Goal: Transaction & Acquisition: Purchase product/service

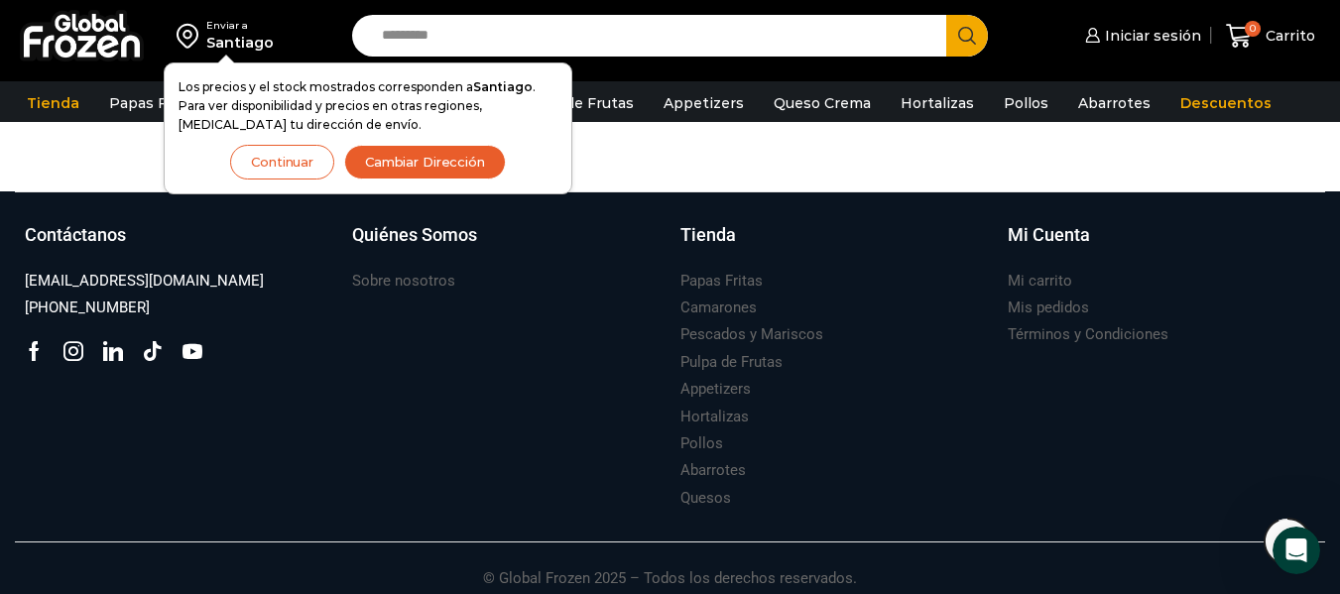
scroll to position [2211, 0]
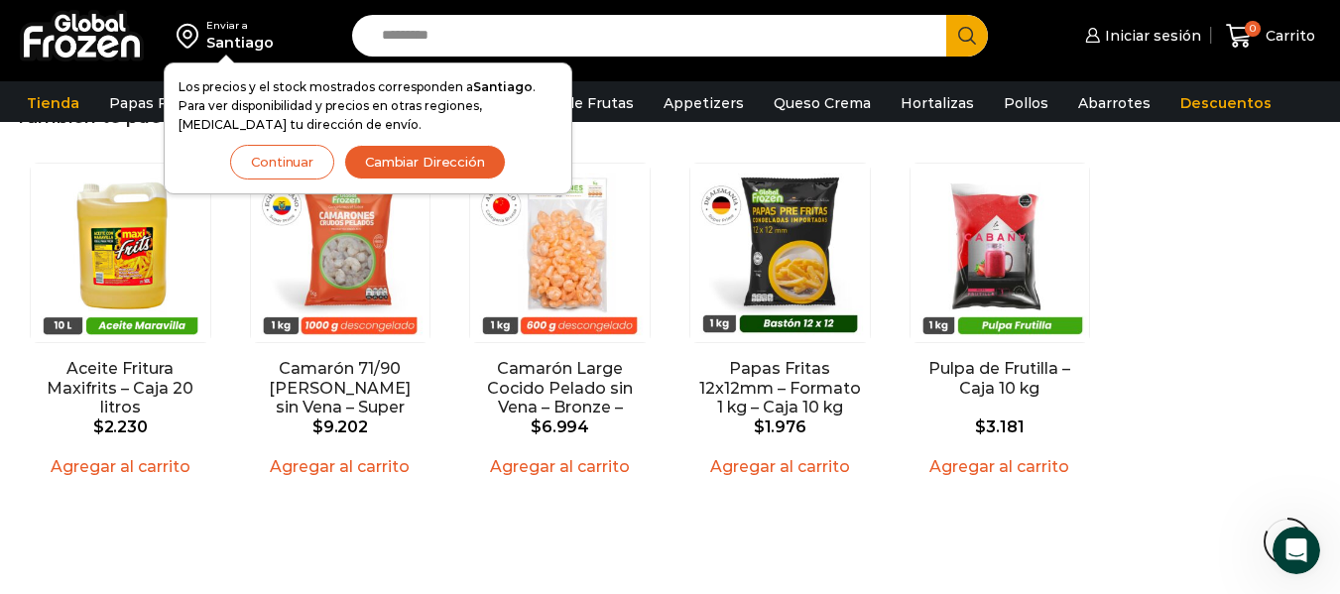
drag, startPoint x: 1344, startPoint y: 427, endPoint x: 1353, endPoint y: 473, distance: 46.7
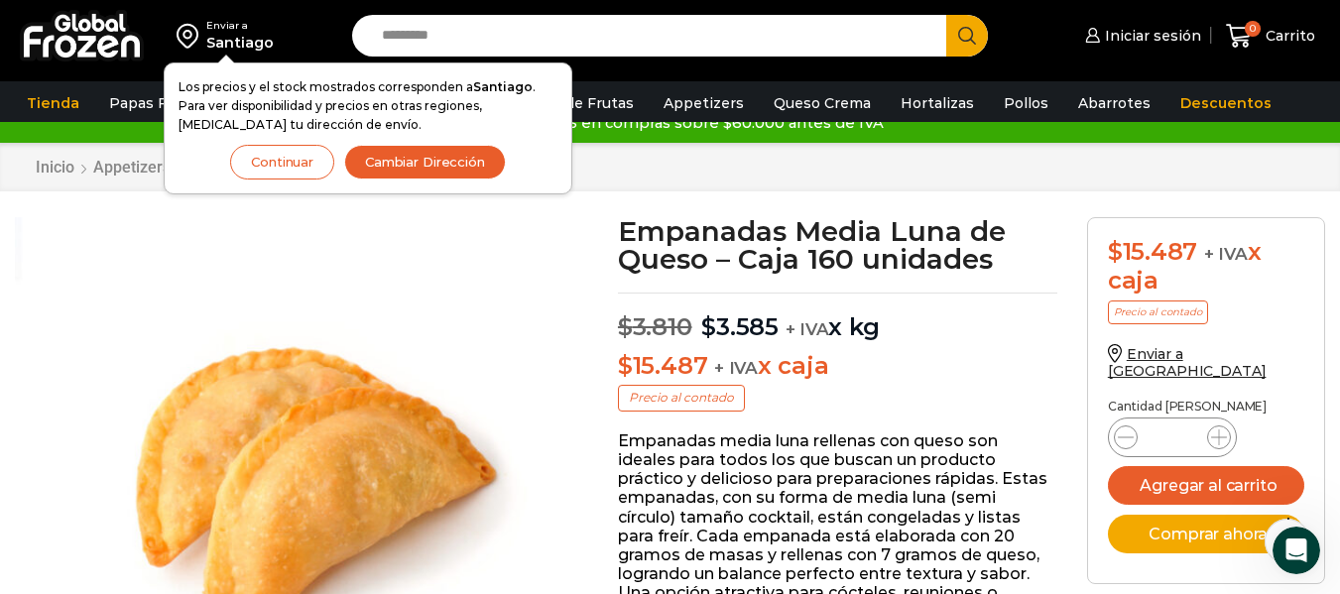
scroll to position [23, 0]
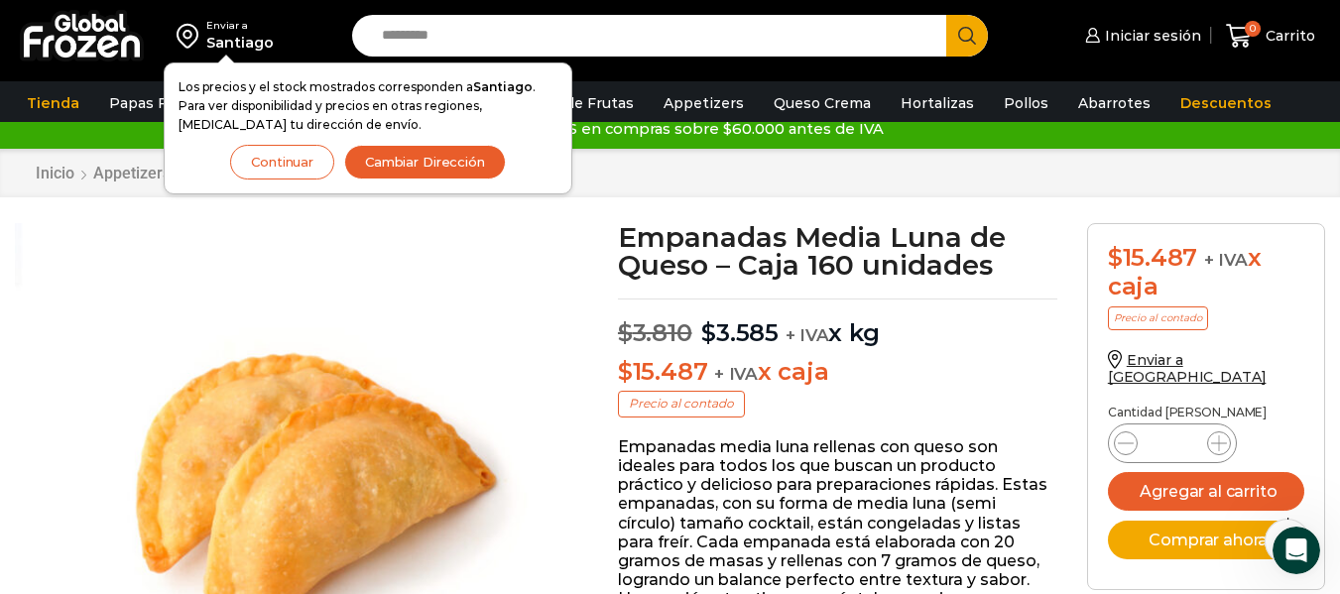
click at [253, 160] on button "Continuar" at bounding box center [282, 162] width 104 height 35
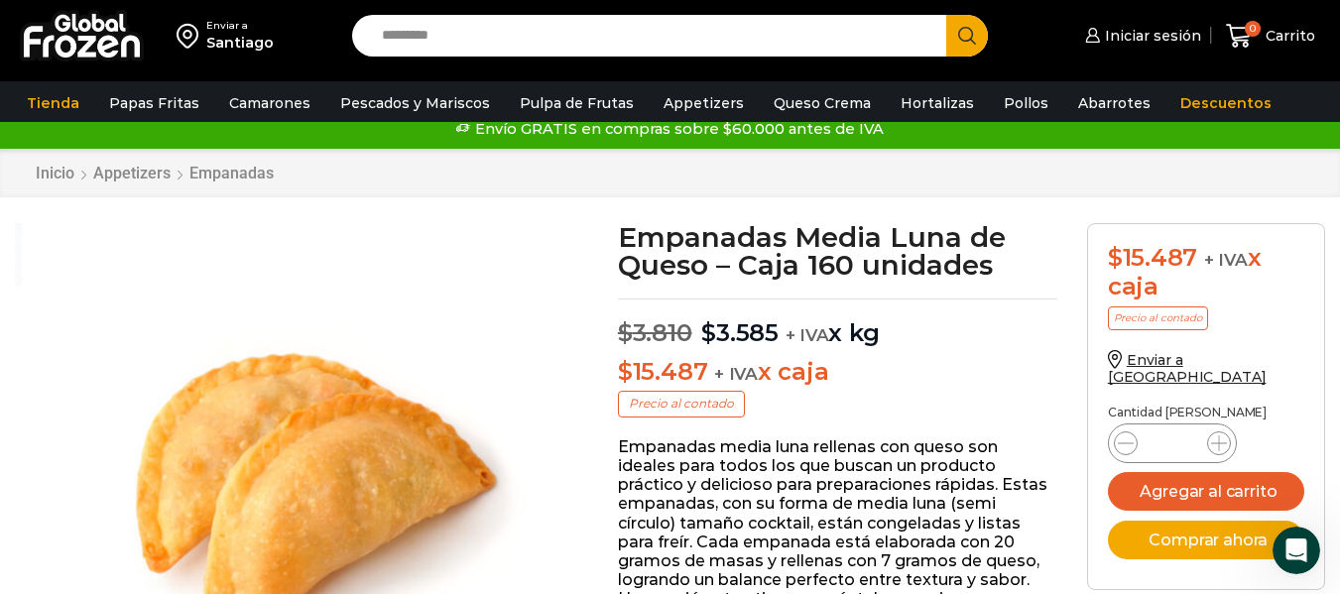
scroll to position [0, 0]
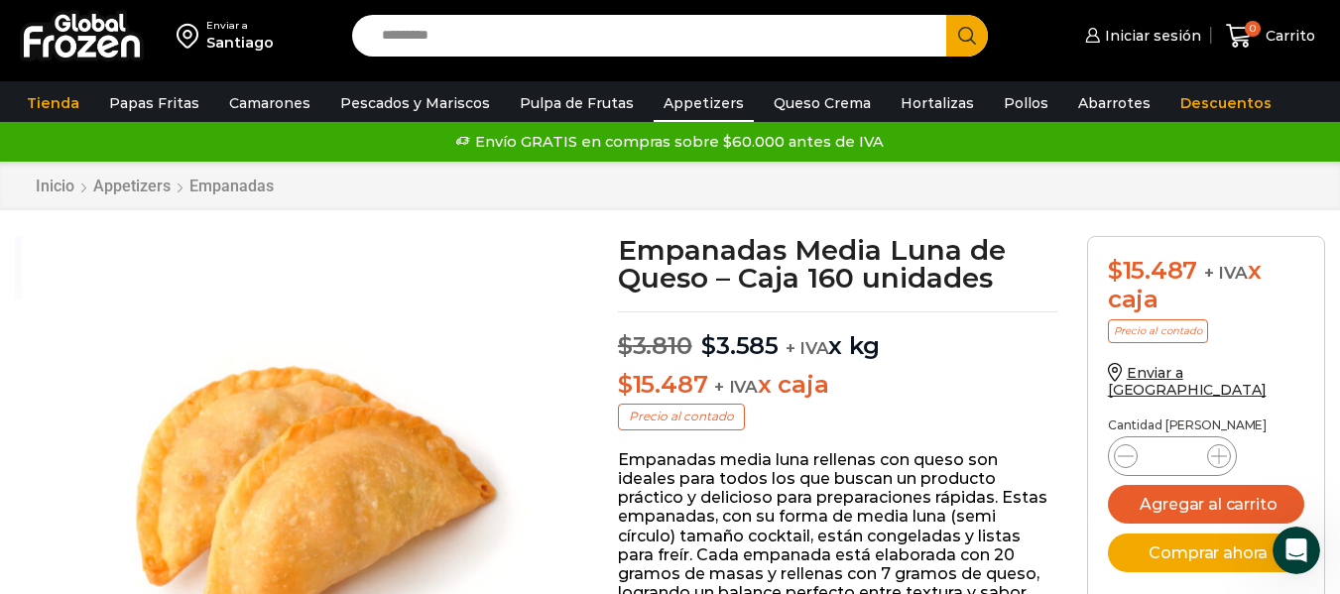
click at [673, 97] on link "Appetizers" at bounding box center [703, 103] width 100 height 38
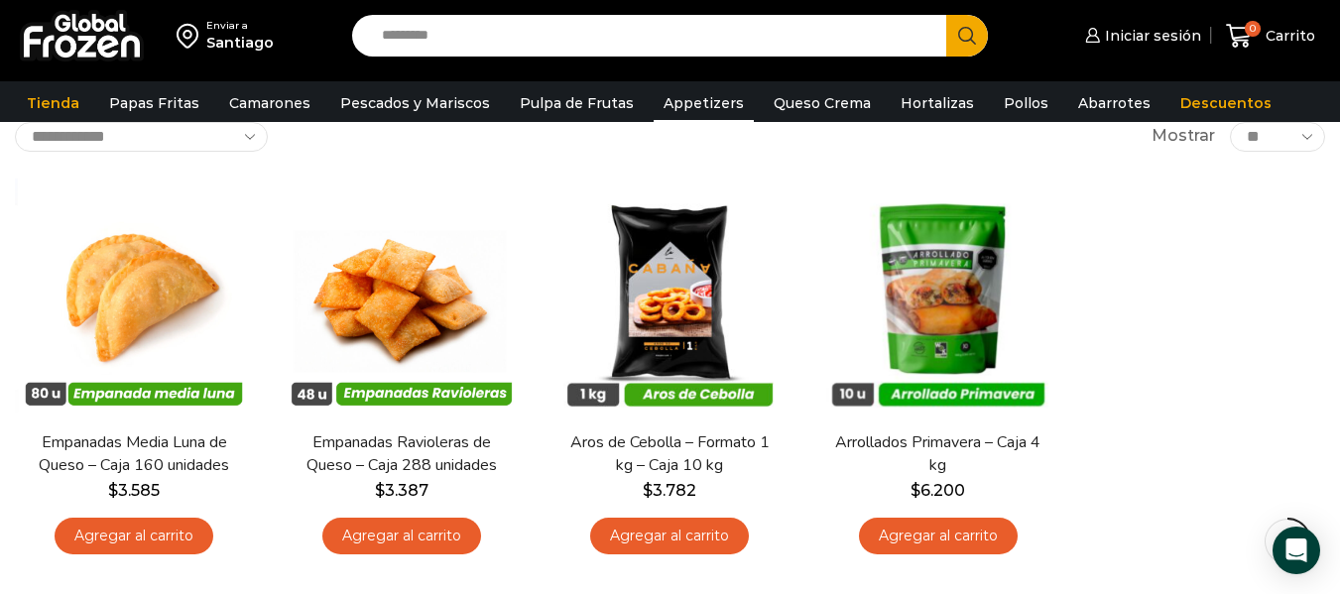
scroll to position [131, 0]
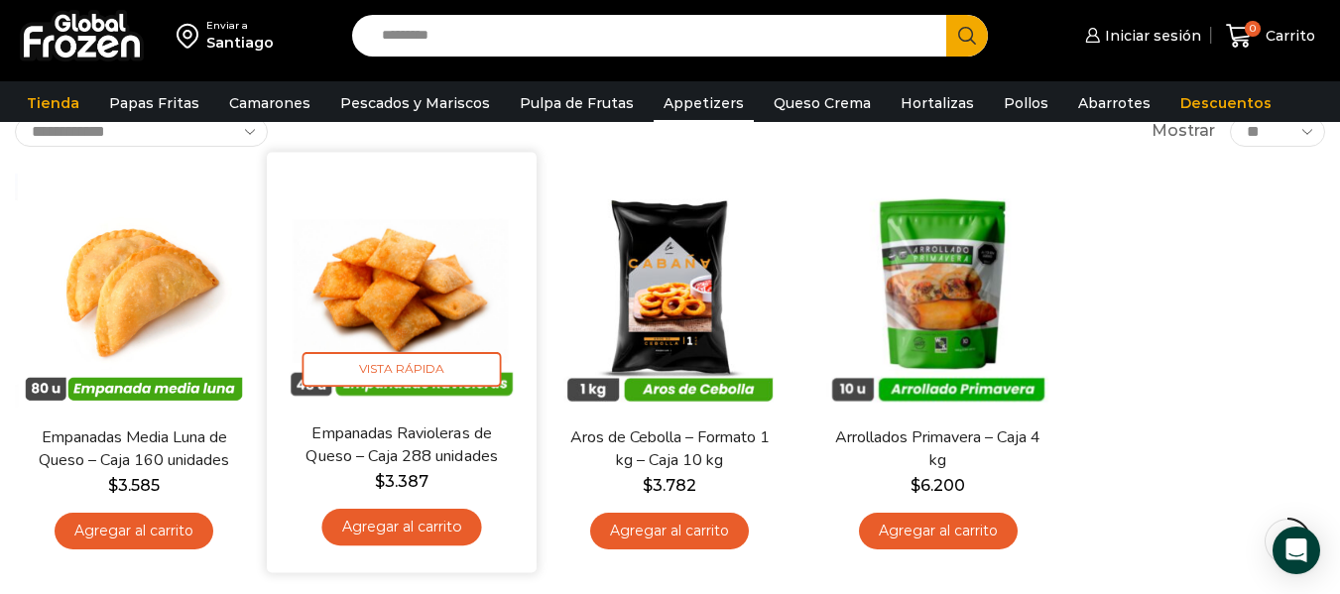
click at [415, 522] on link "Agregar al carrito" at bounding box center [402, 527] width 160 height 37
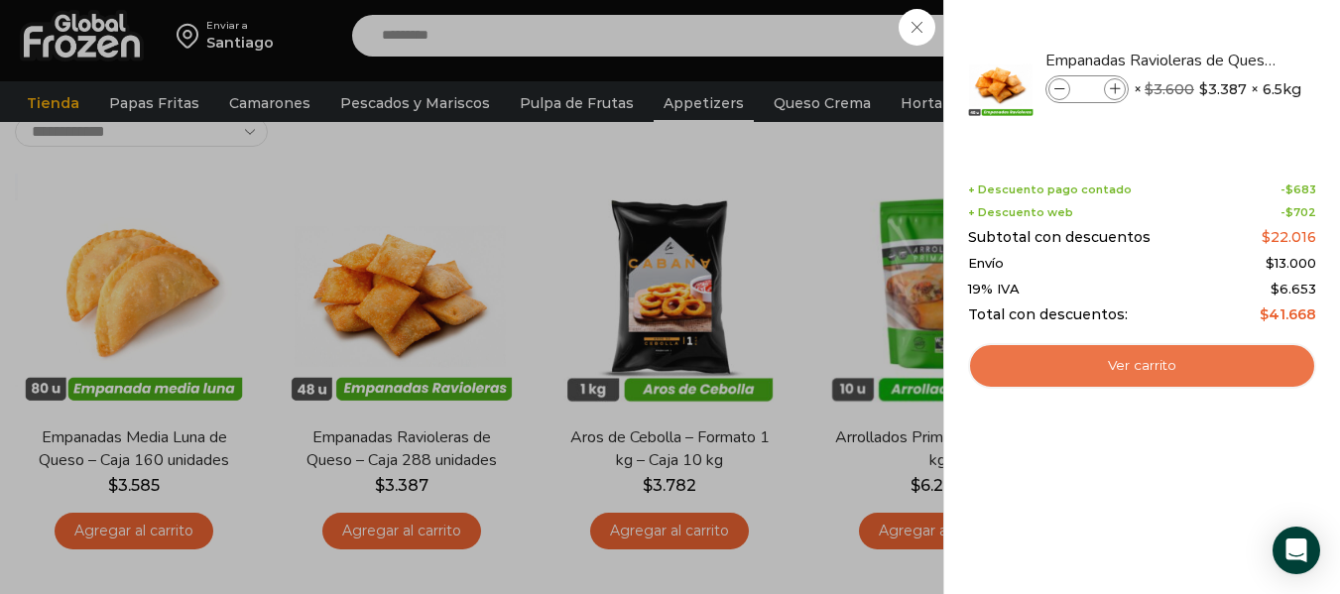
click at [1065, 363] on link "Ver carrito" at bounding box center [1142, 366] width 348 height 46
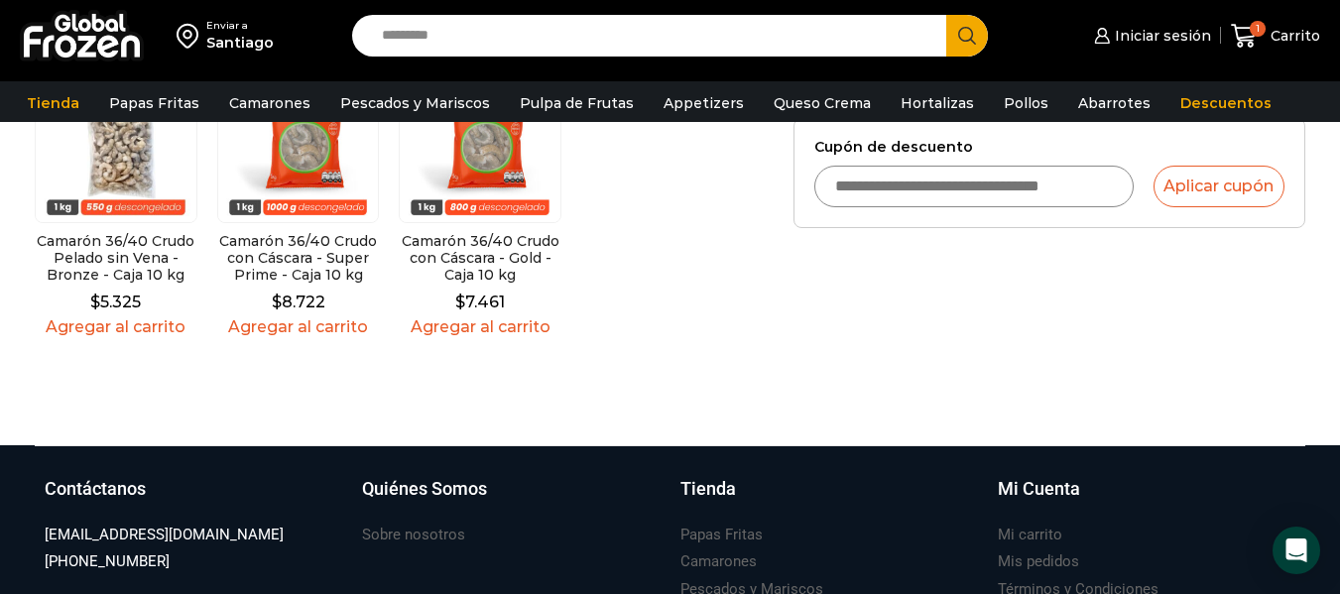
scroll to position [677, 0]
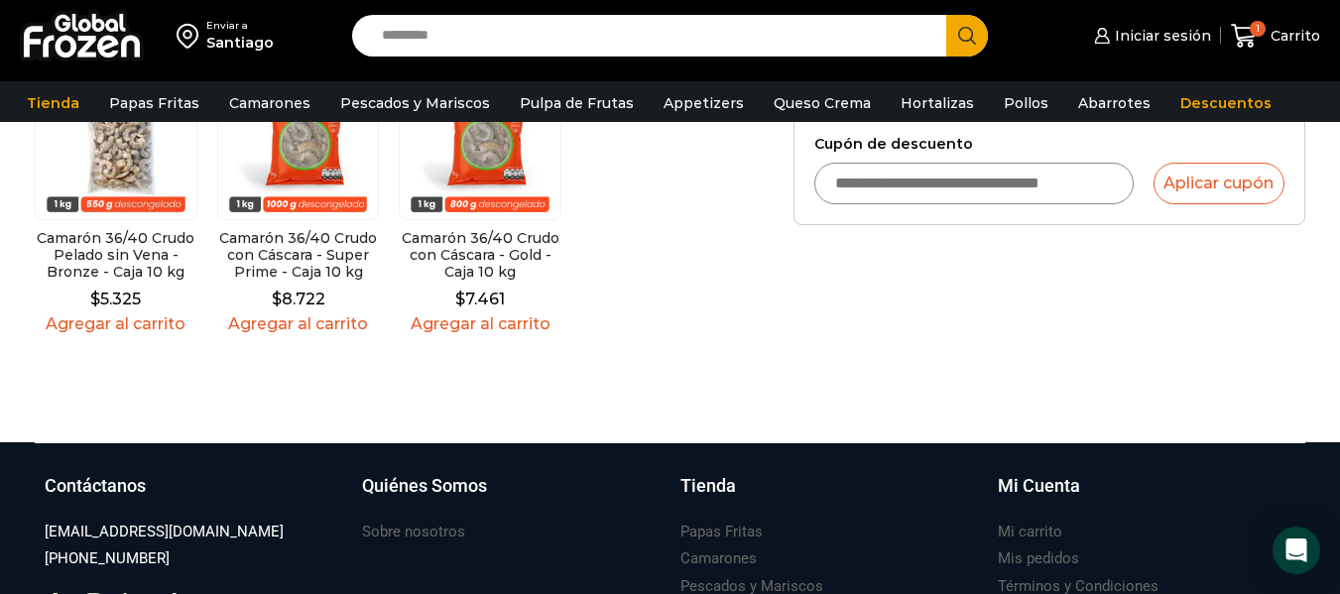
click at [738, 197] on div "Camarón 36/40 Crudo Pelado sin Vena - Bronze - Caja 10 kg $ 5.325 Agregar al ca…" at bounding box center [399, 196] width 729 height 275
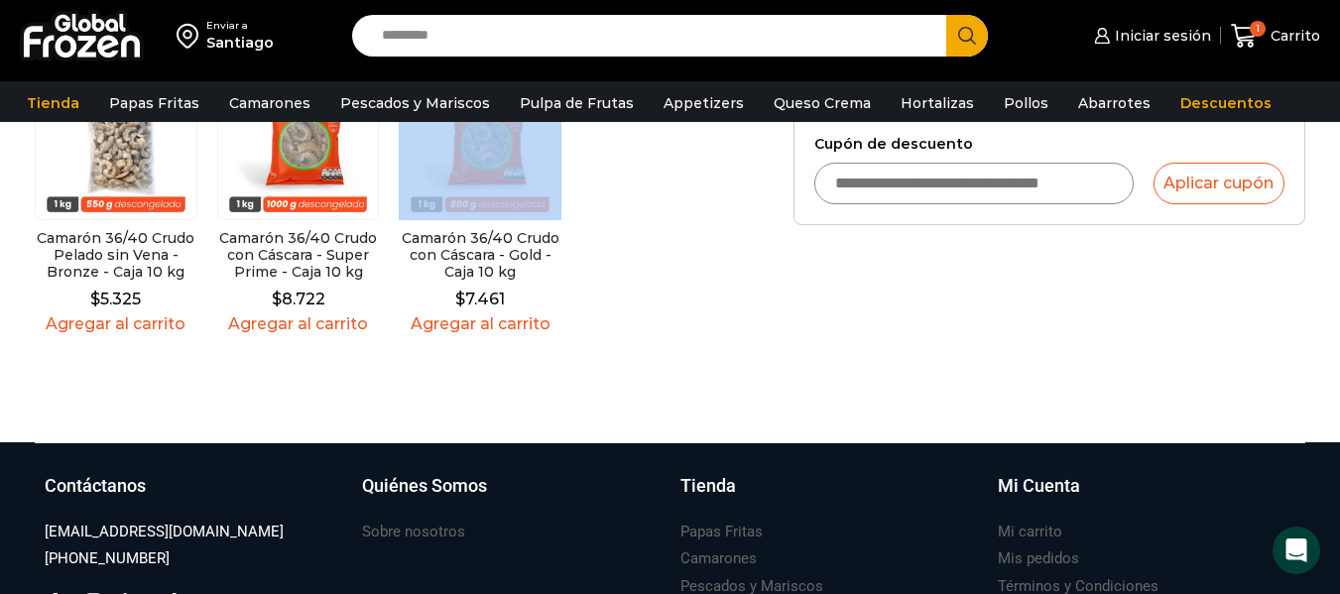
scroll to position [479, 0]
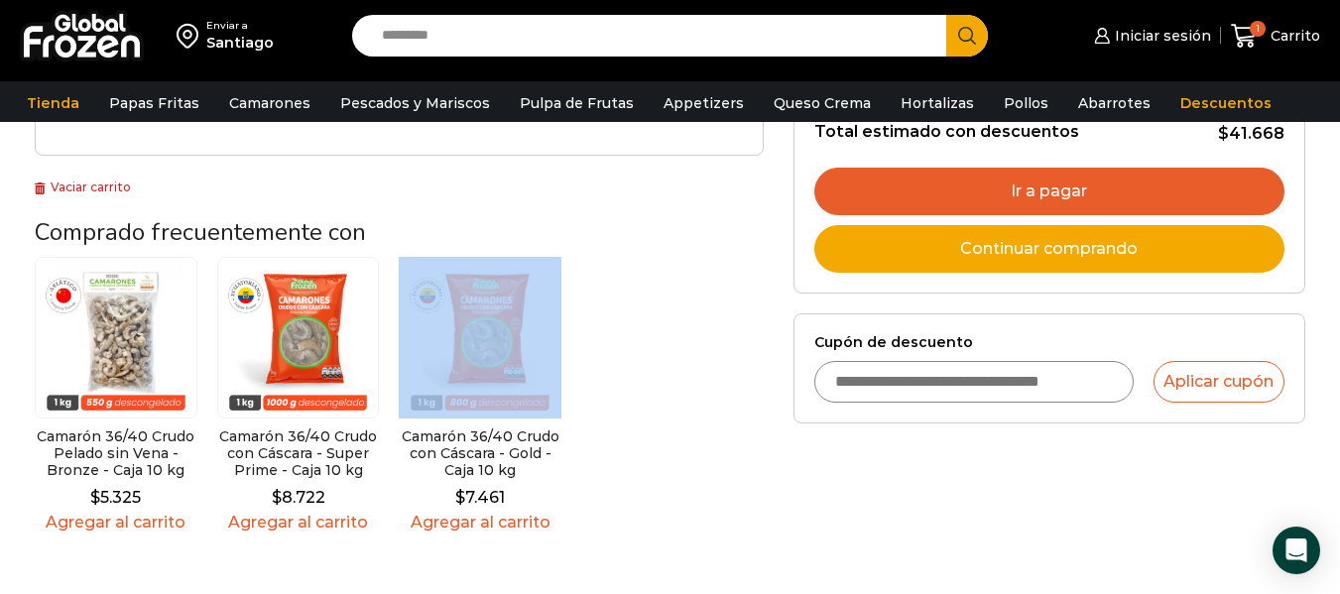
click at [738, 197] on div "¡Mientras más compras, más ahorras! A mayor volumen de papas, mayor descuento O…" at bounding box center [399, 142] width 759 height 818
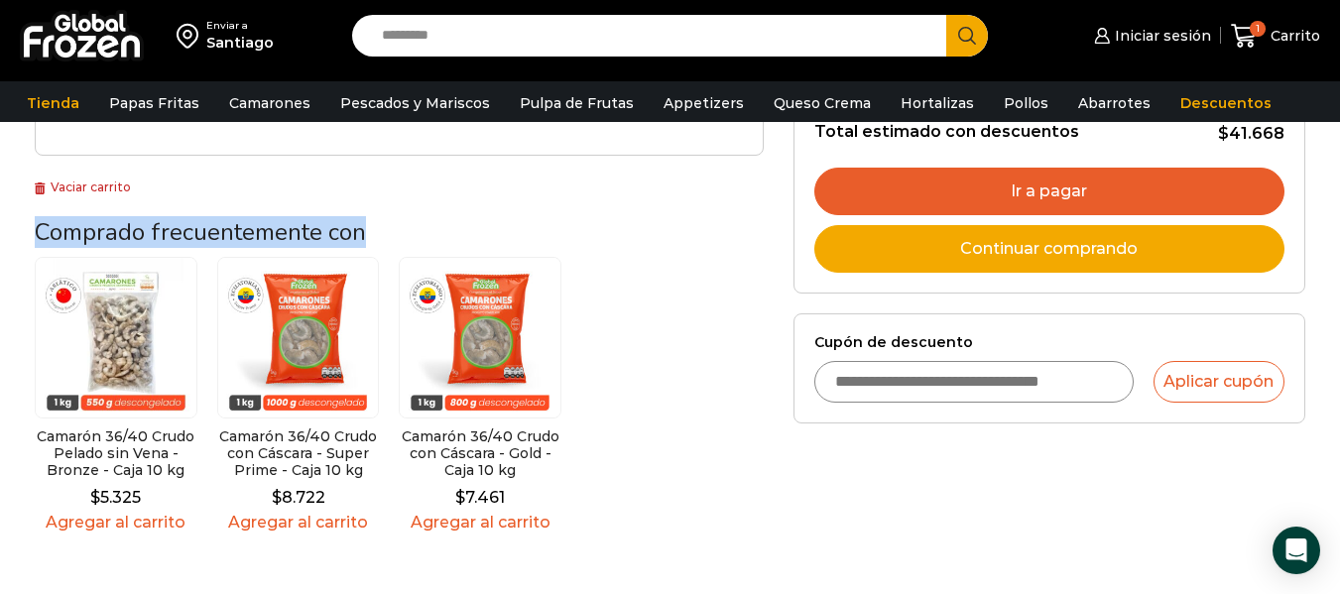
click at [735, 201] on div "¡Mientras más compras, más ahorras! A mayor volumen de papas, mayor descuento O…" at bounding box center [399, 142] width 759 height 818
